Goal: Find specific page/section: Find specific page/section

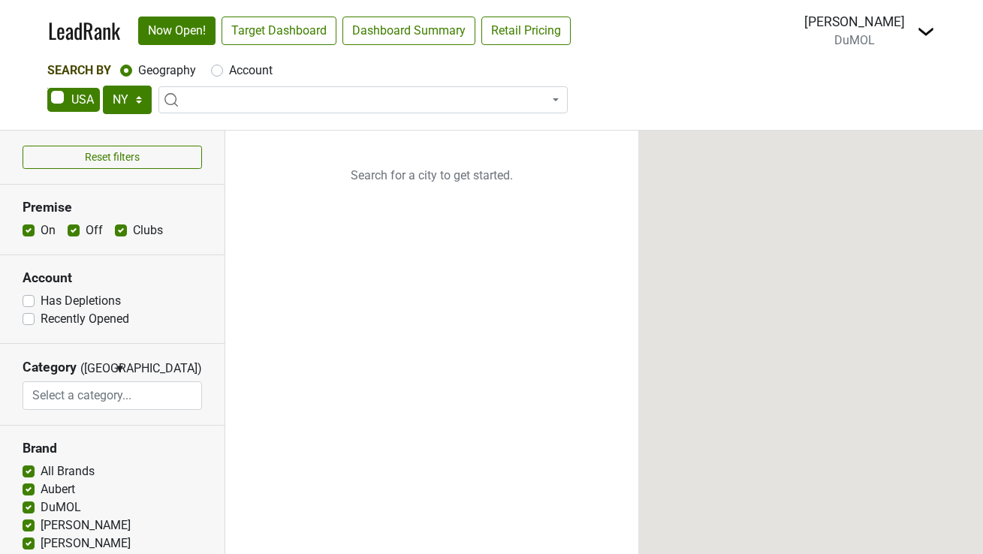
select select "NY"
select select
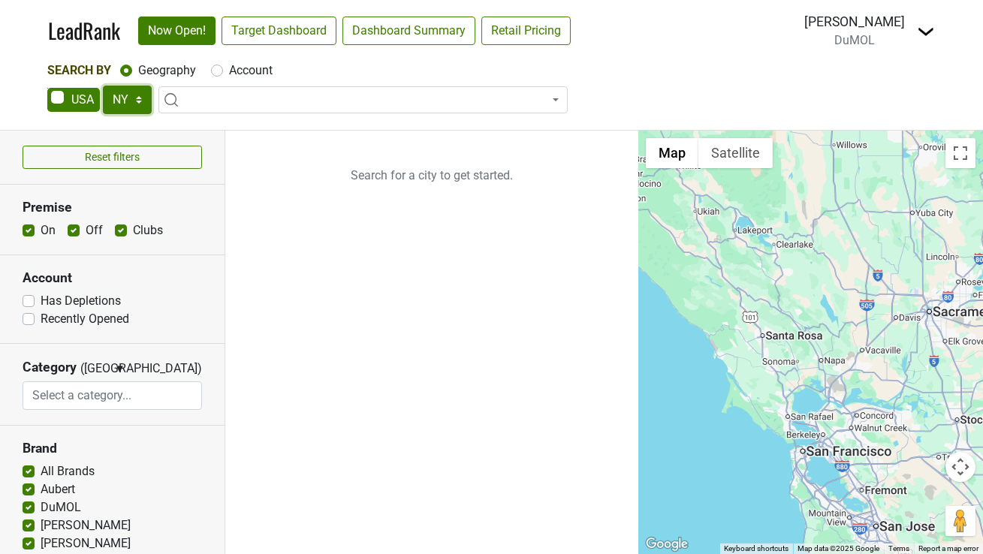
click at [134, 92] on select "AK AL AR AZ CA CO CT DC DE FL [GEOGRAPHIC_DATA] HI IA ID IL IN KS [GEOGRAPHIC_D…" at bounding box center [127, 100] width 49 height 29
select select "FL"
click at [103, 86] on select "AK AL AR AZ CA CO CT DC DE FL [GEOGRAPHIC_DATA] HI IA ID IL IN KS [GEOGRAPHIC_D…" at bounding box center [127, 100] width 49 height 29
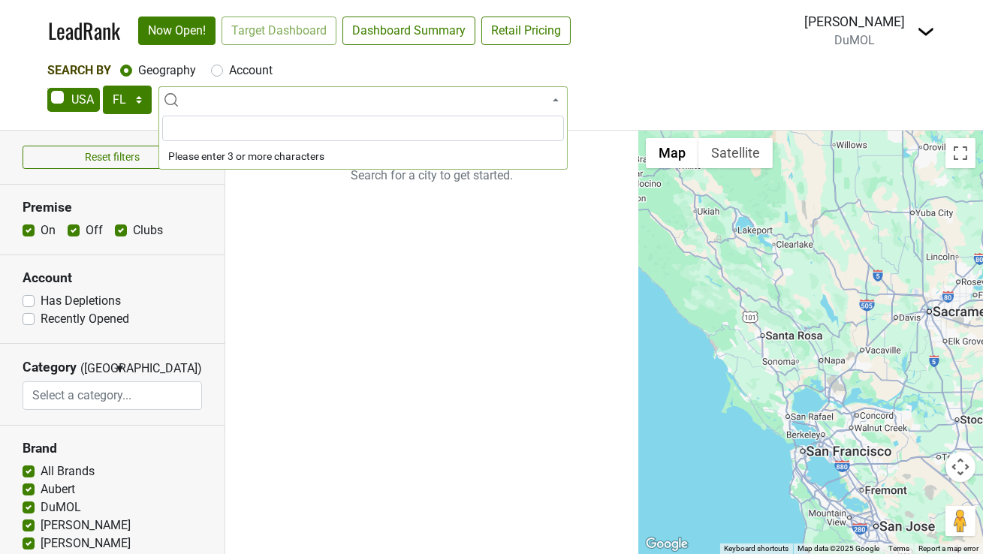
click at [253, 68] on label "Account" at bounding box center [251, 71] width 44 height 18
click at [223, 68] on input "Account" at bounding box center [217, 69] width 12 height 15
radio input "true"
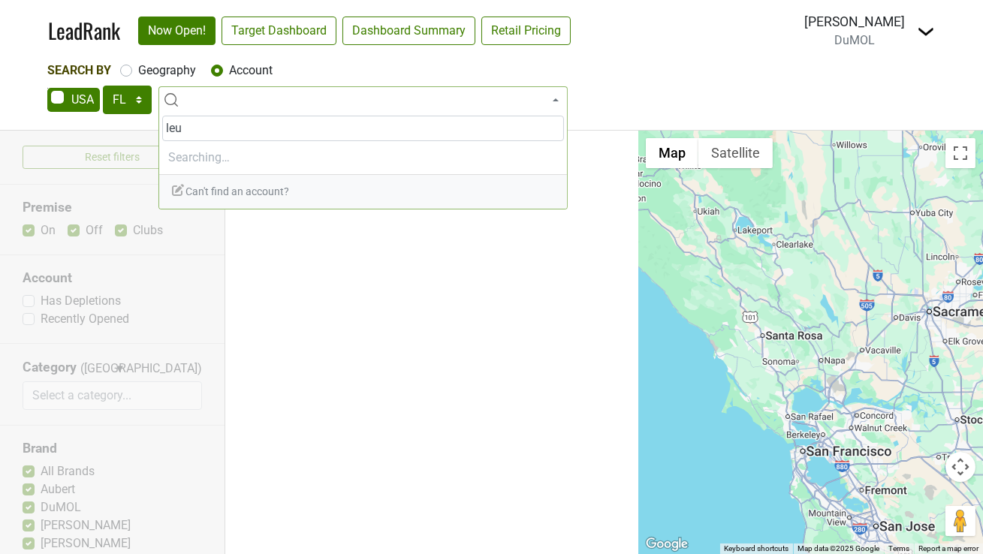
type input "leuk"
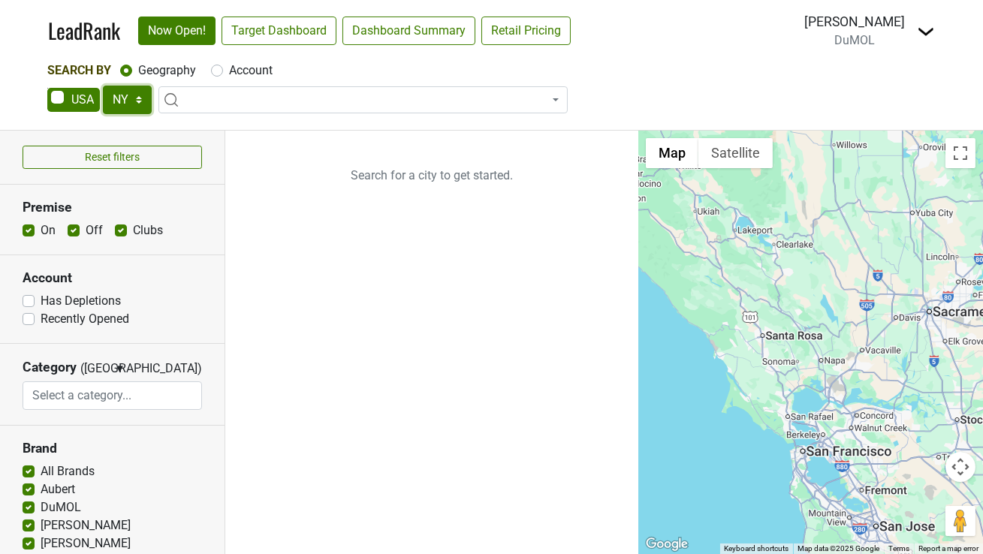
click at [113, 105] on select "AK AL AR AZ CA CO CT DC DE FL [GEOGRAPHIC_DATA] HI IA ID IL IN KS [GEOGRAPHIC_D…" at bounding box center [127, 100] width 49 height 29
select select "FL"
click at [103, 86] on select "AK AL AR AZ CA CO CT DC DE FL [GEOGRAPHIC_DATA] HI IA ID IL IN KS [GEOGRAPHIC_D…" at bounding box center [127, 100] width 49 height 29
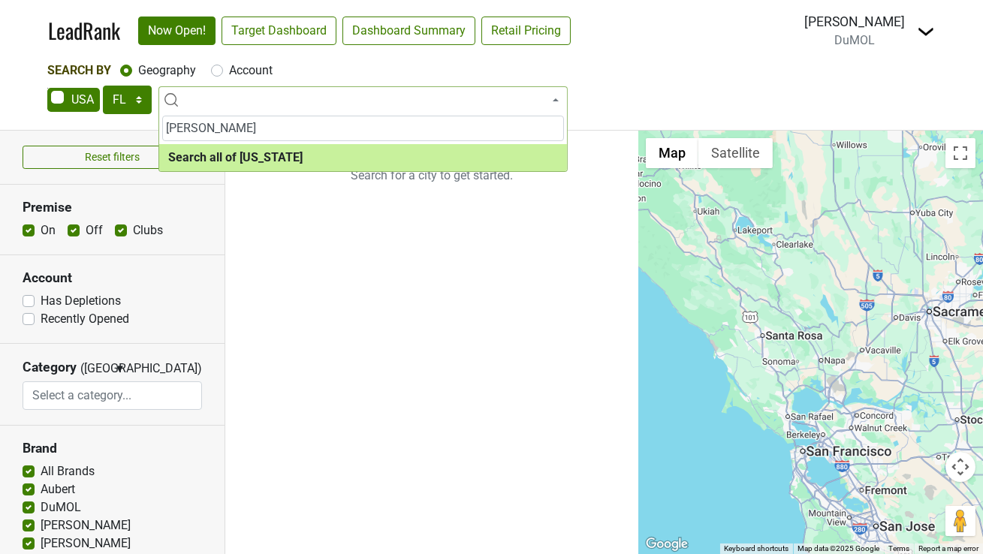
type input "[PERSON_NAME]"
click at [264, 70] on label "Account" at bounding box center [251, 71] width 44 height 18
click at [223, 70] on input "Account" at bounding box center [217, 69] width 12 height 15
radio input "true"
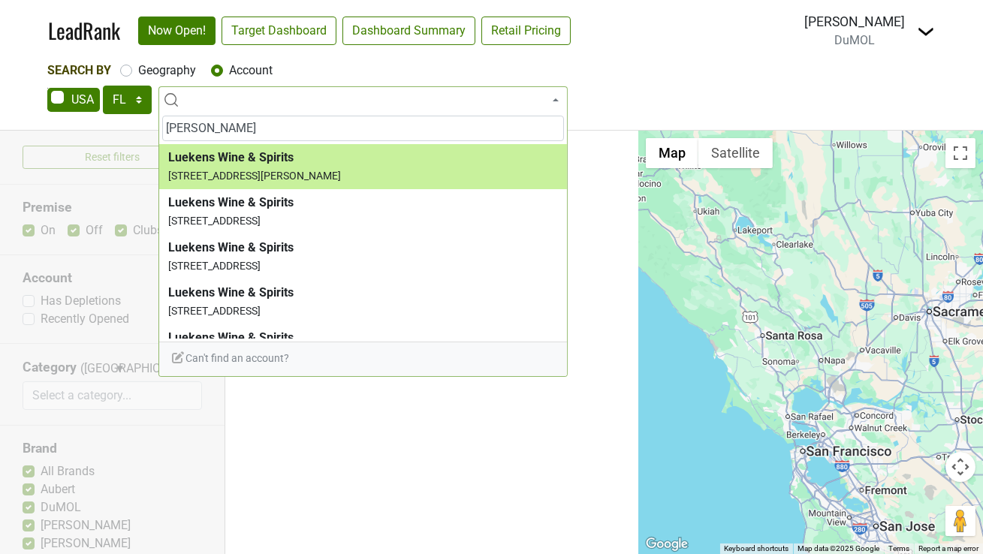
type input "[PERSON_NAME]"
select select "223875"
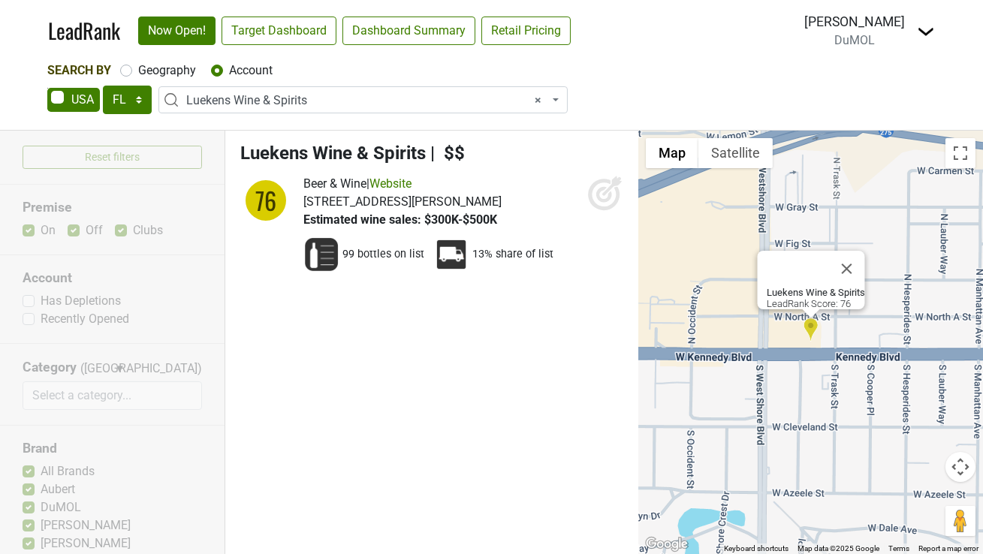
click at [316, 95] on span "× Luekens Wine & Spirits" at bounding box center [367, 101] width 363 height 18
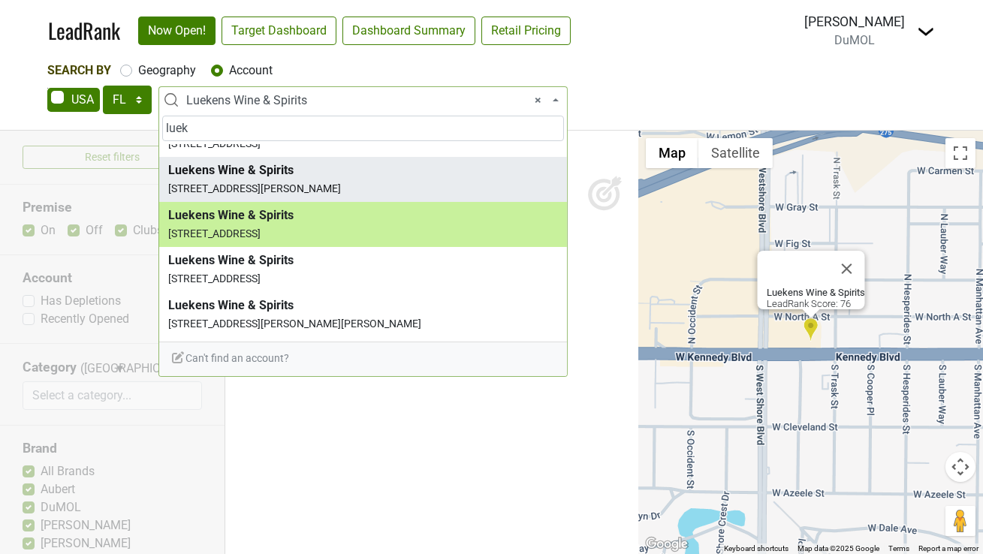
scroll to position [121, 0]
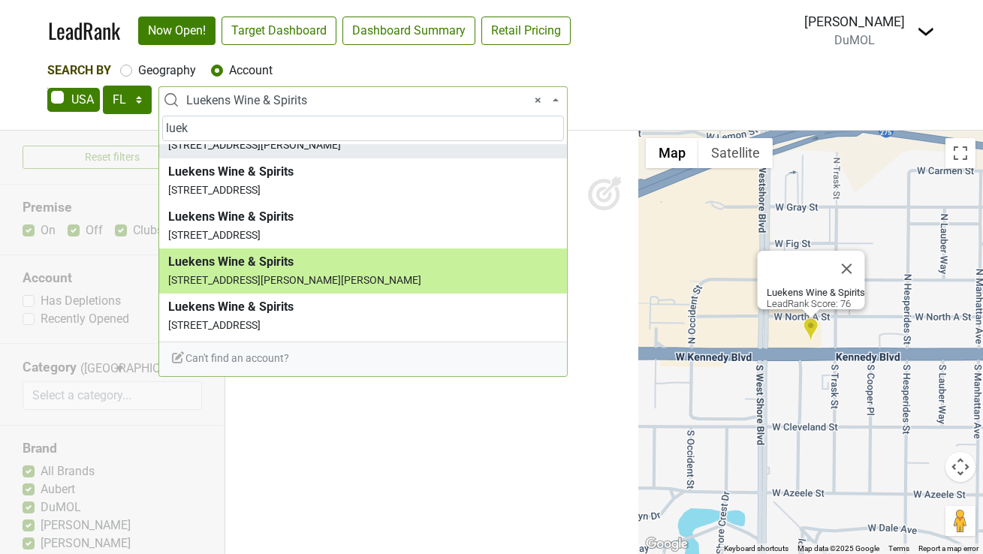
type input "luek"
select select "123888074"
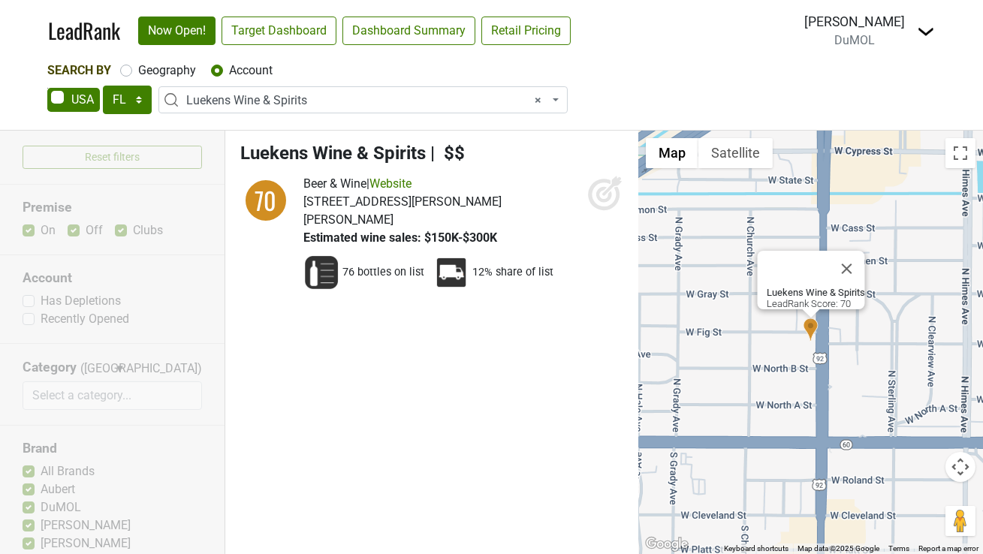
click at [517, 97] on span "× Luekens Wine & Spirits" at bounding box center [367, 101] width 363 height 18
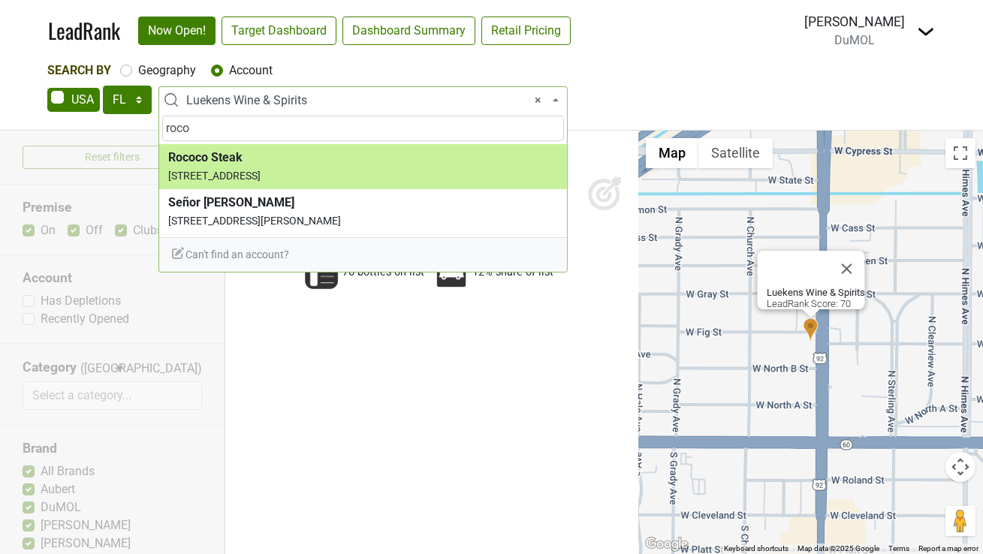
type input "roco"
select select "114215"
